Goal: Check status: Check status

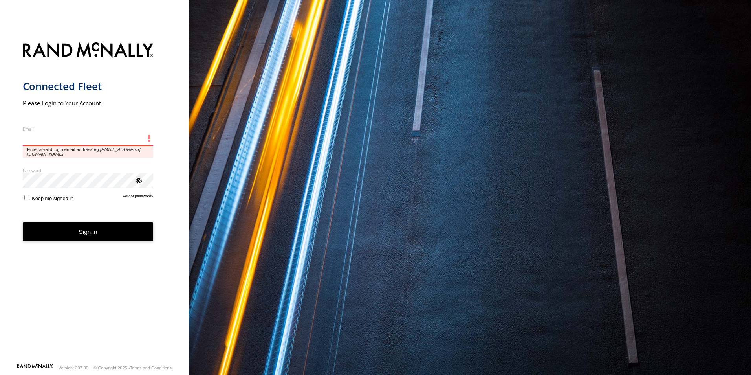
type input "**********"
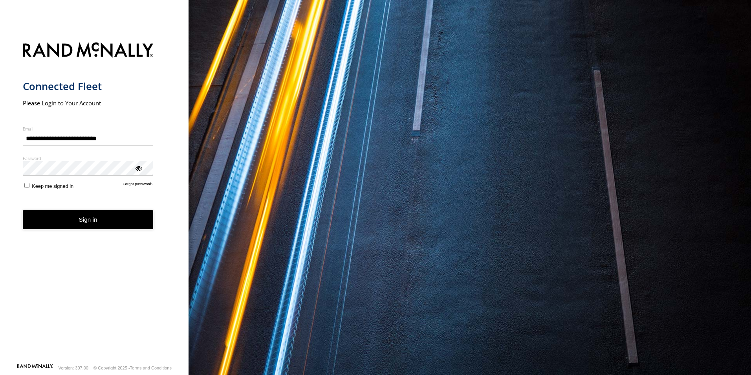
click at [96, 218] on button "Sign in" at bounding box center [88, 219] width 131 height 19
drag, startPoint x: 23, startPoint y: 181, endPoint x: 28, endPoint y: 193, distance: 13.6
click at [23, 182] on form "**********" at bounding box center [94, 200] width 143 height 325
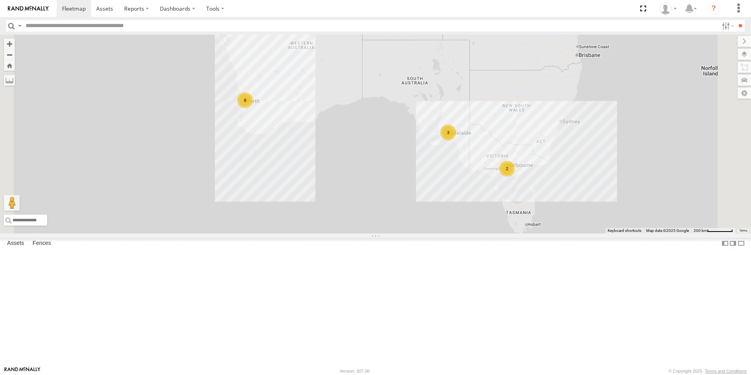
click at [0, 0] on link at bounding box center [0, 0] width 0 height 0
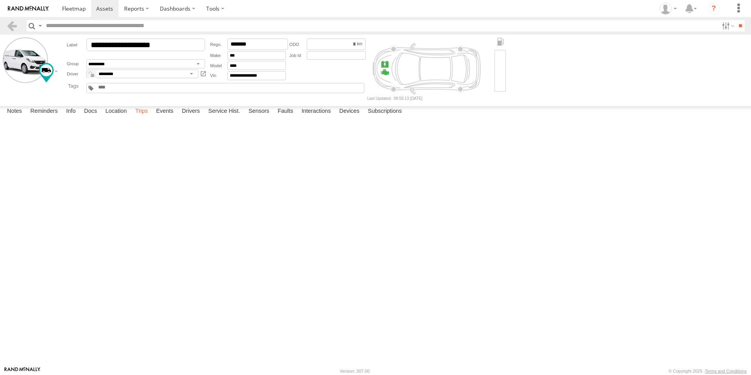
click at [152, 117] on label "Trips" at bounding box center [141, 111] width 20 height 11
click at [8, 21] on link at bounding box center [11, 25] width 11 height 11
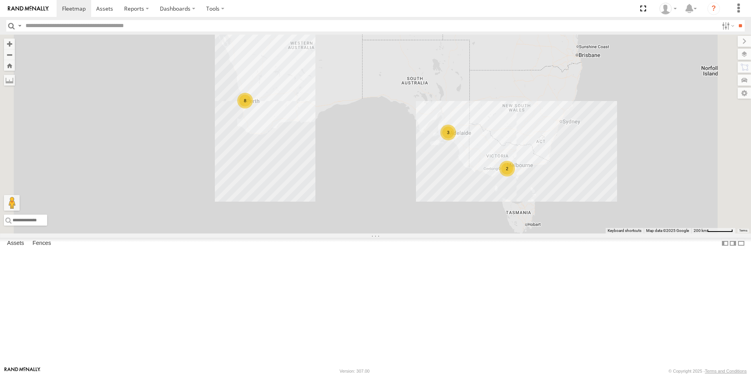
click at [0, 0] on link at bounding box center [0, 0] width 0 height 0
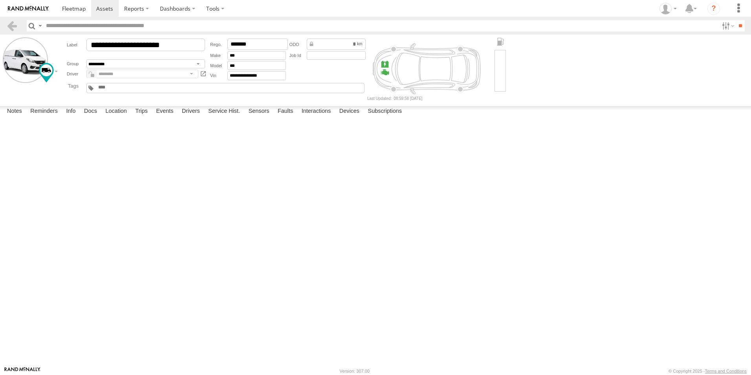
click at [147, 117] on label "Trips" at bounding box center [141, 111] width 20 height 11
drag, startPoint x: 20, startPoint y: 28, endPoint x: 15, endPoint y: 28, distance: 4.3
click at [19, 28] on section at bounding box center [13, 25] width 14 height 11
click at [13, 28] on link at bounding box center [11, 25] width 11 height 11
